Goal: Task Accomplishment & Management: Use online tool/utility

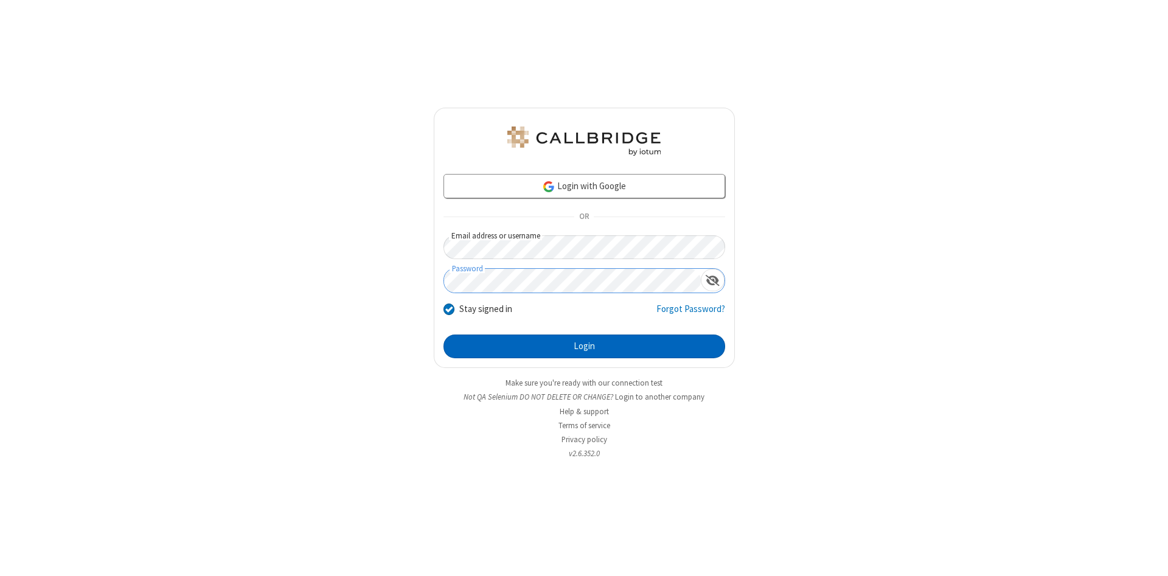
click at [584, 347] on button "Login" at bounding box center [584, 347] width 282 height 24
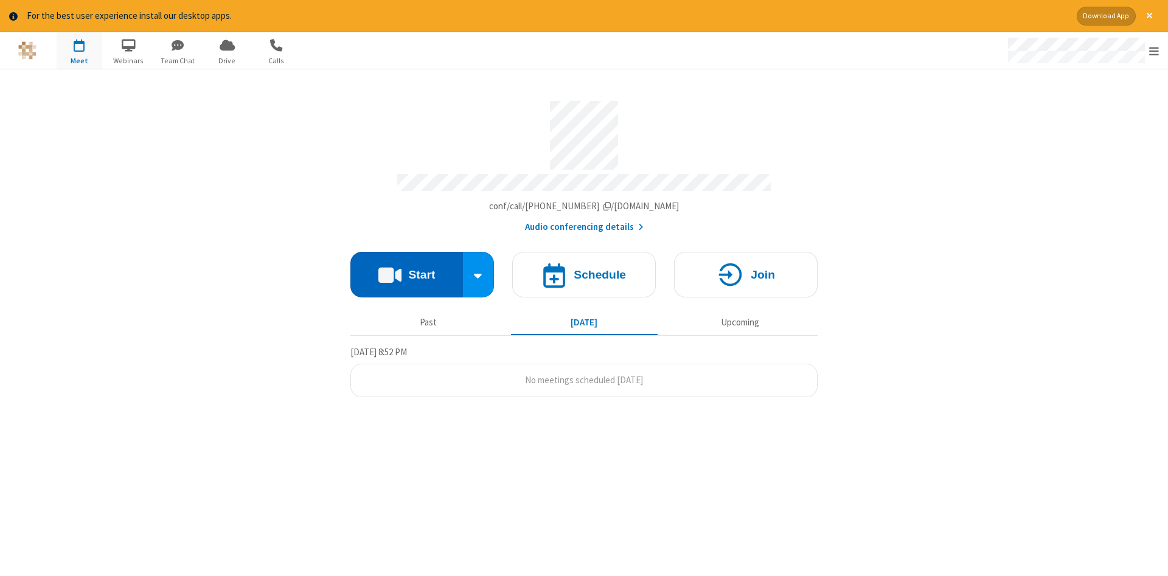
click at [406, 270] on button "Start" at bounding box center [406, 275] width 113 height 46
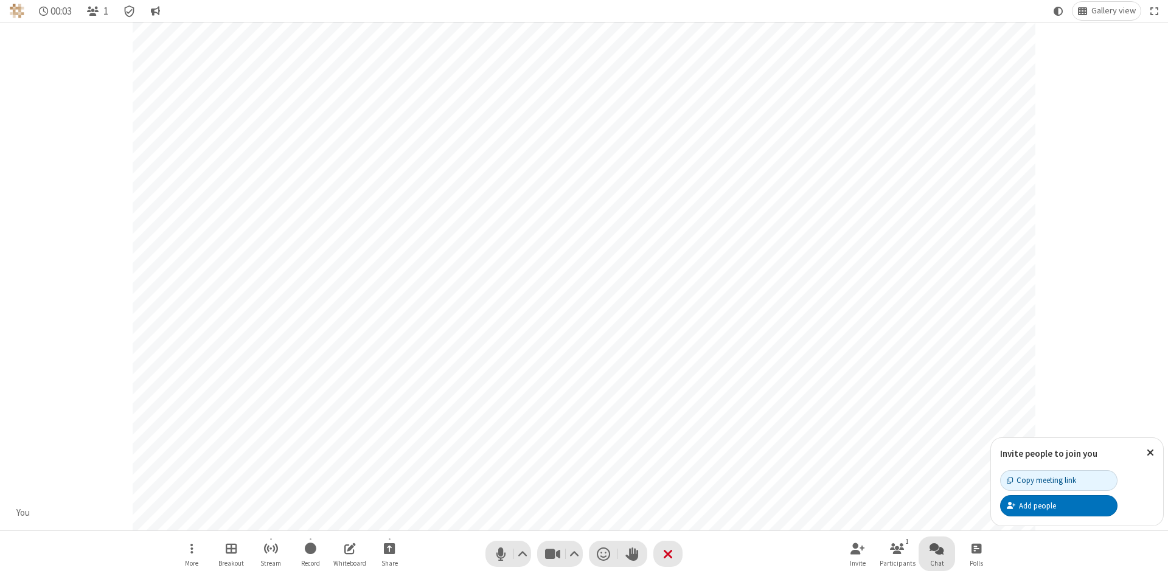
click at [937, 548] on span "Open chat" at bounding box center [936, 548] width 15 height 15
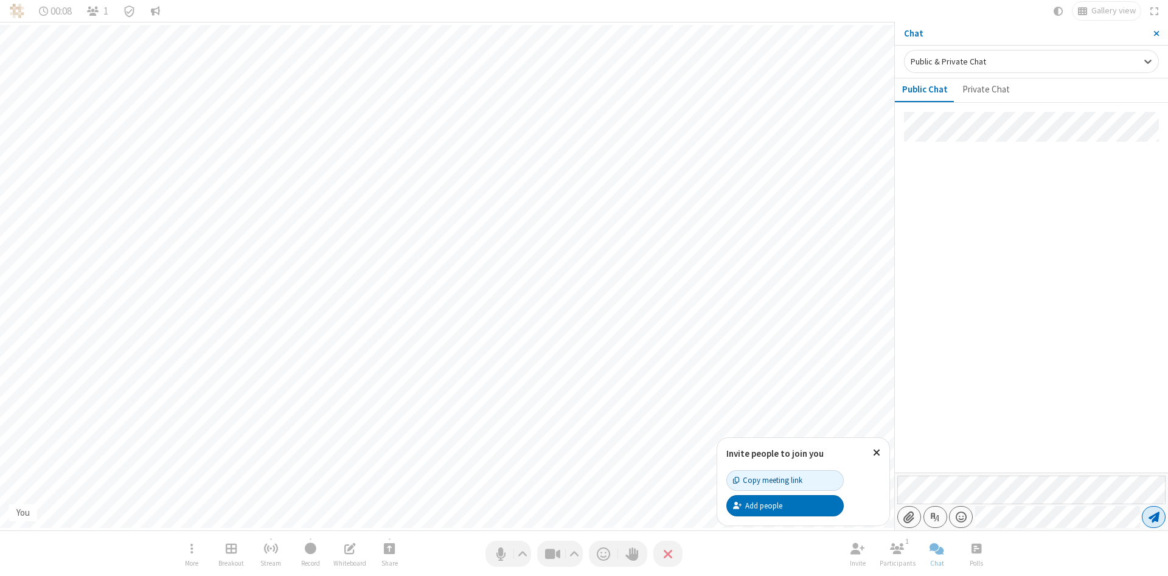
click at [1153, 517] on span "Send message" at bounding box center [1153, 517] width 11 height 12
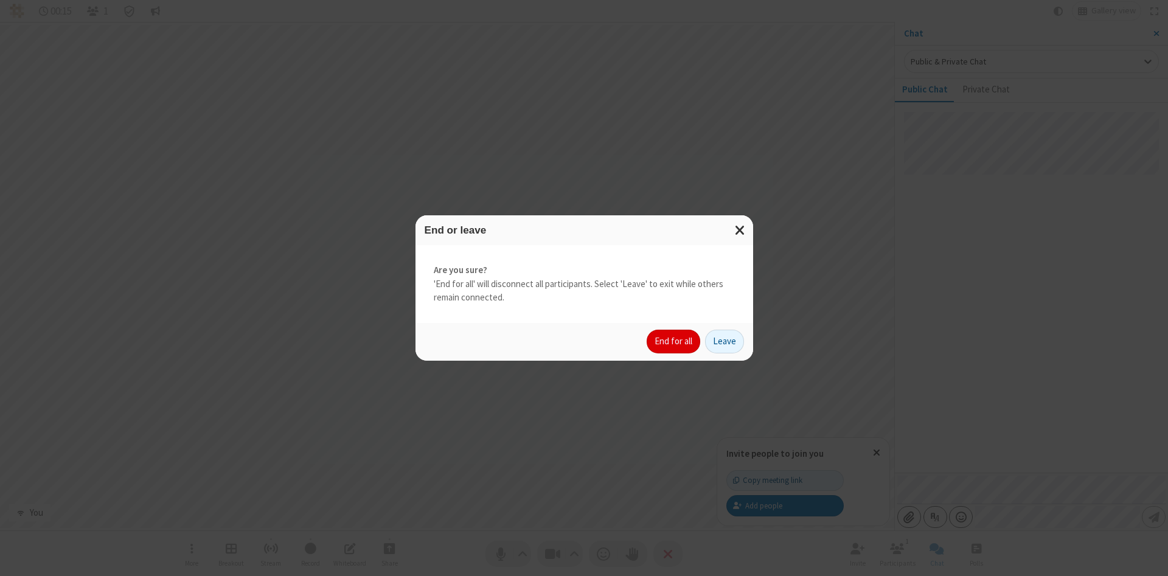
click at [674, 341] on button "End for all" at bounding box center [674, 342] width 54 height 24
